Goal: Task Accomplishment & Management: Manage account settings

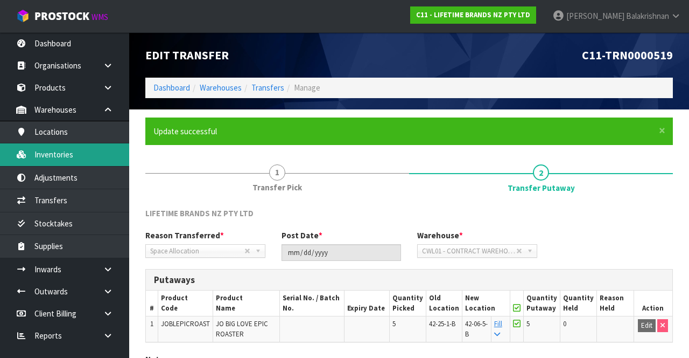
click at [78, 158] on link "Inventories" at bounding box center [64, 154] width 129 height 22
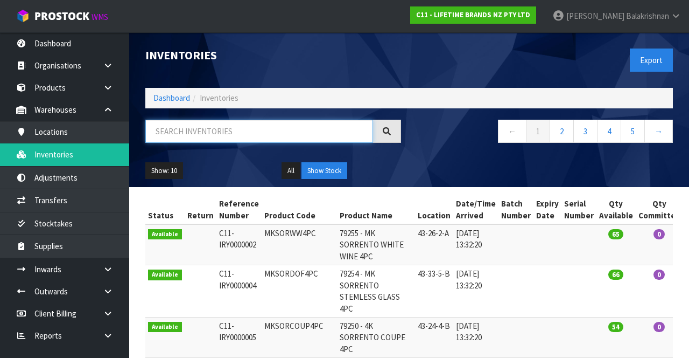
click at [268, 129] on input "text" at bounding box center [259, 131] width 228 height 23
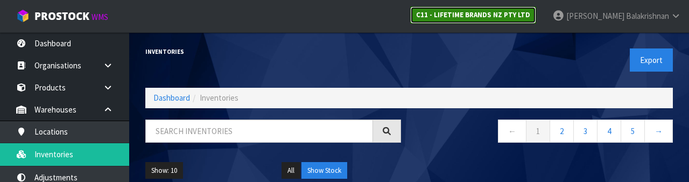
click at [430, 16] on strong "C11 - LIFETIME BRANDS NZ PTY LTD" at bounding box center [473, 14] width 114 height 9
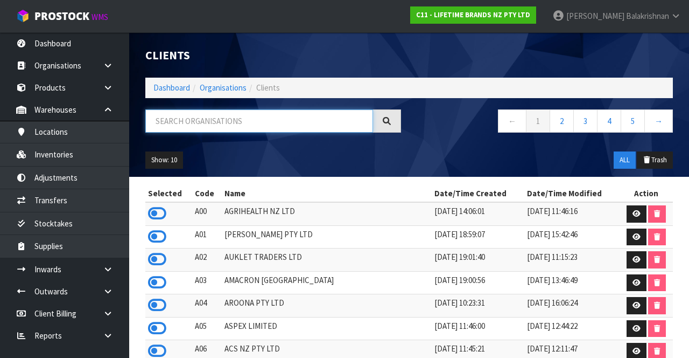
click at [289, 117] on input "text" at bounding box center [259, 120] width 228 height 23
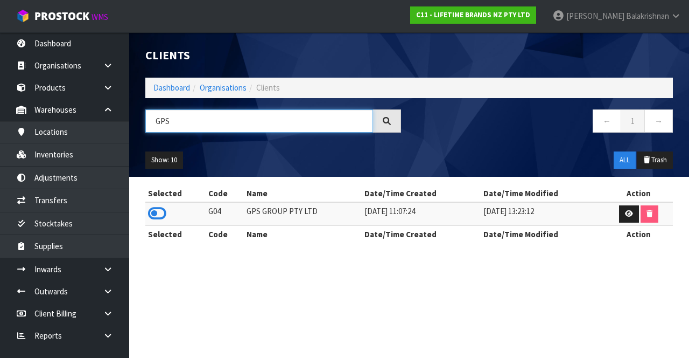
type input "GPS"
click at [158, 218] on icon at bounding box center [157, 213] width 18 height 16
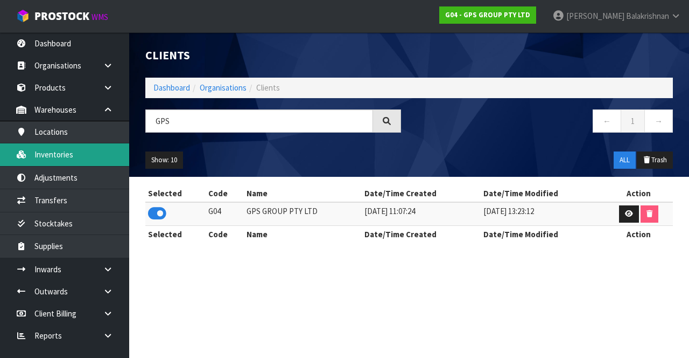
click at [68, 160] on link "Inventories" at bounding box center [64, 154] width 129 height 22
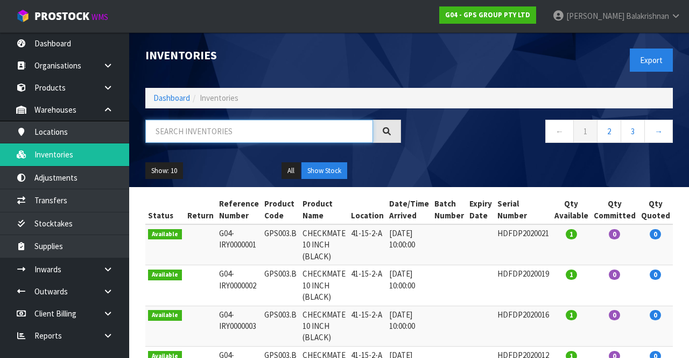
click at [200, 129] on input "text" at bounding box center [259, 131] width 228 height 23
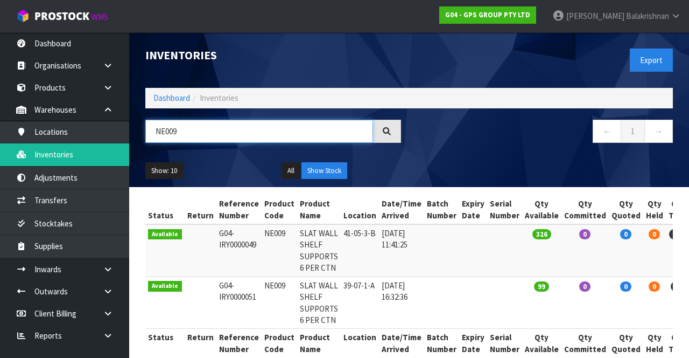
scroll to position [18, 0]
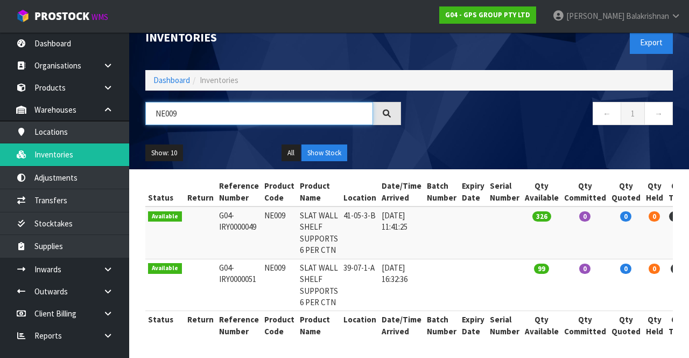
type input "NE009"
copy td "NE009"
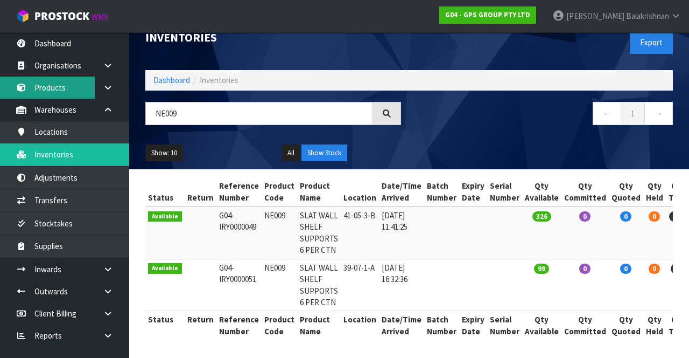
click at [70, 96] on link "Products" at bounding box center [64, 87] width 129 height 22
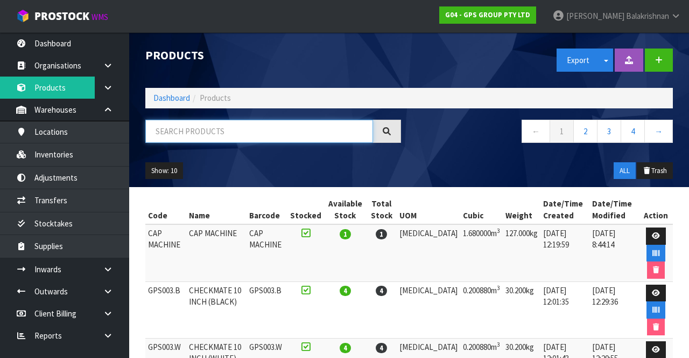
click at [219, 134] on input "text" at bounding box center [259, 131] width 228 height 23
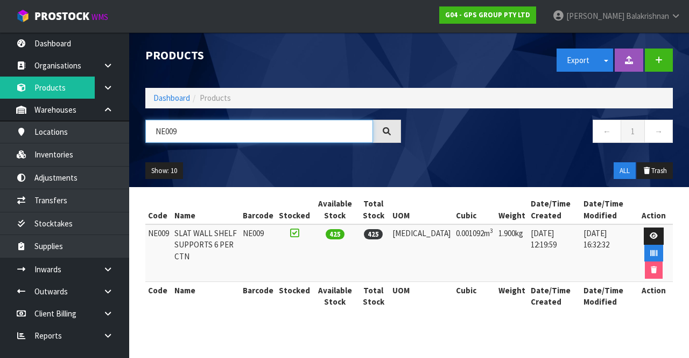
type input "NE009"
click at [430, 236] on icon at bounding box center [654, 235] width 8 height 7
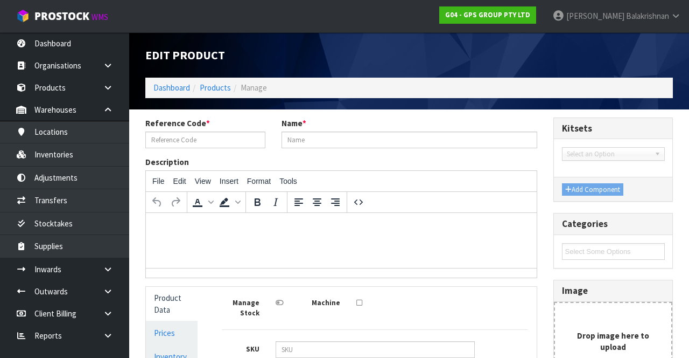
type input "NE009"
type input "SLAT WALL SHELF SUPPORTS 6 PER CTN"
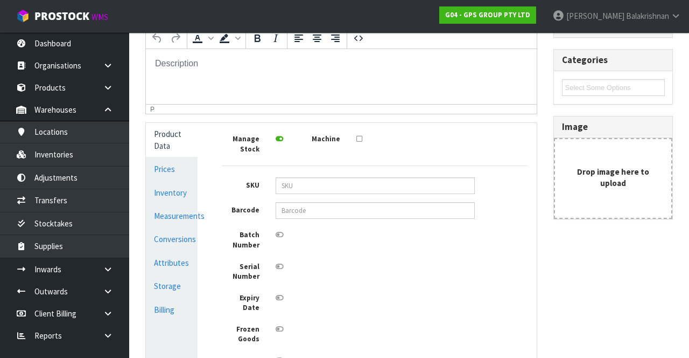
scroll to position [164, 0]
click at [173, 191] on link "Inventory" at bounding box center [172, 192] width 52 height 22
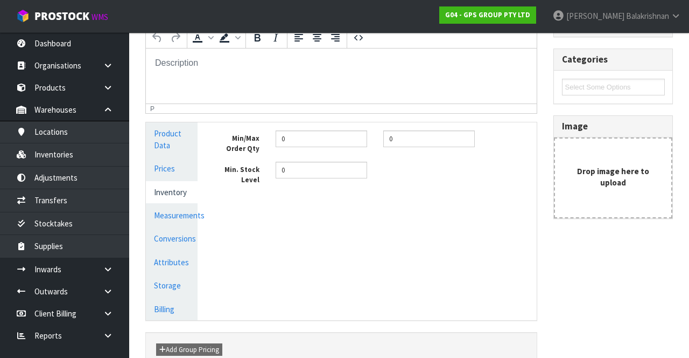
click at [177, 213] on link "Measurements" at bounding box center [172, 215] width 52 height 22
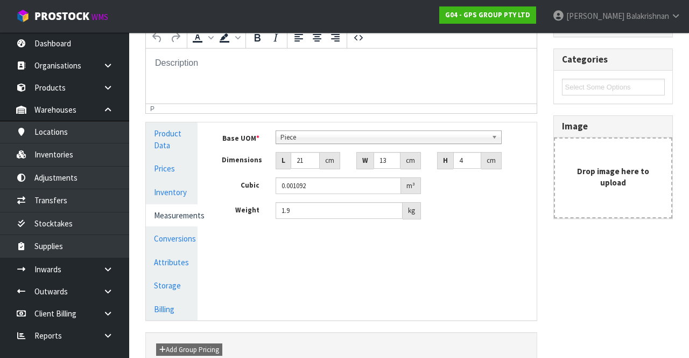
click at [177, 236] on link "Conversions" at bounding box center [172, 238] width 52 height 22
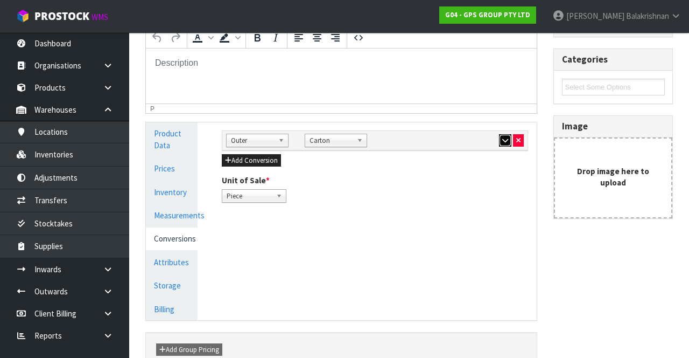
click at [430, 141] on button "button" at bounding box center [505, 140] width 12 height 13
